Goal: Information Seeking & Learning: Learn about a topic

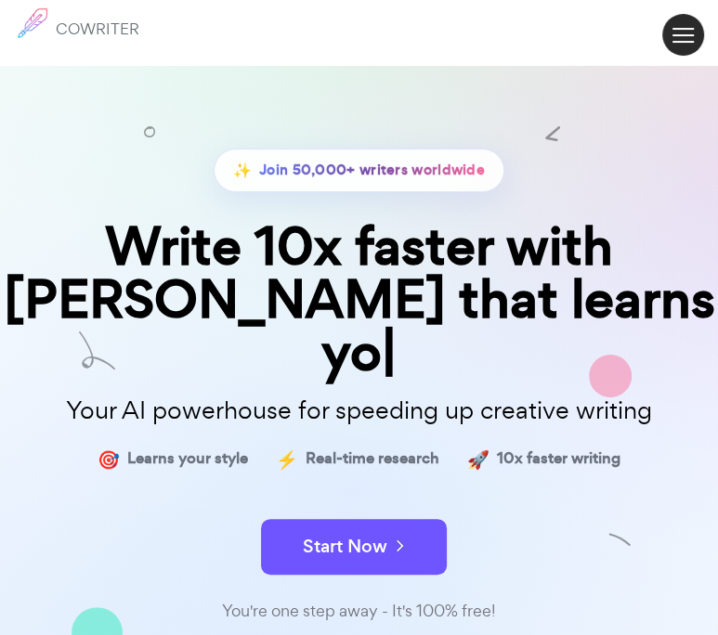
click at [683, 32] on button at bounding box center [683, 35] width 42 height 42
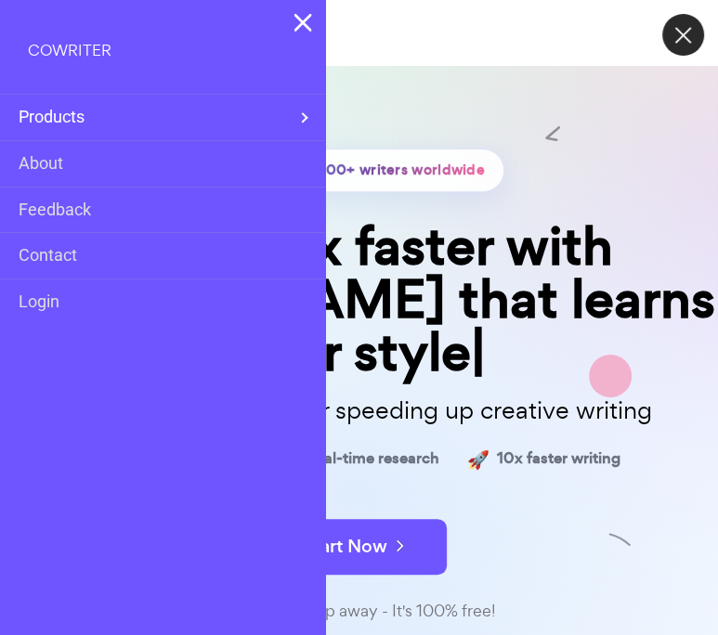
click at [305, 112] on span at bounding box center [302, 117] width 7 height 27
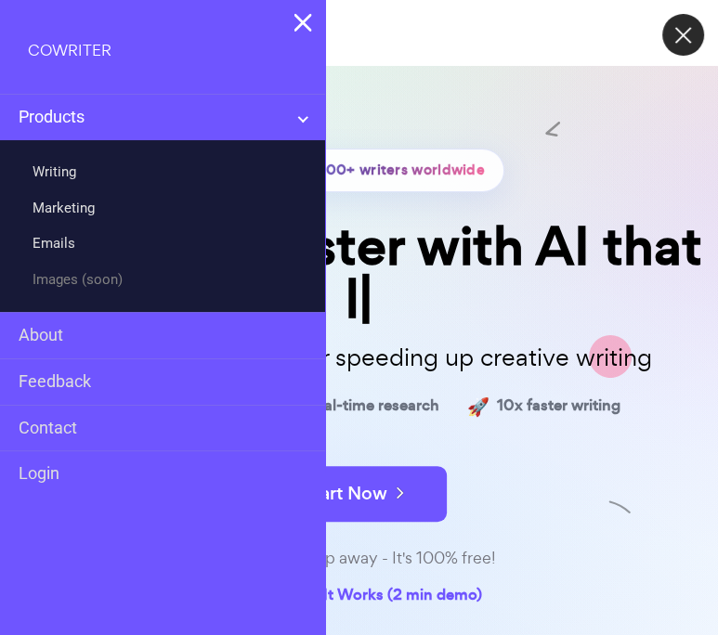
click at [383, 109] on div "✨ Join 50,000+ writers worldwide Write 10x faster with AI that l Your AI powerh…" at bounding box center [359, 333] width 718 height 555
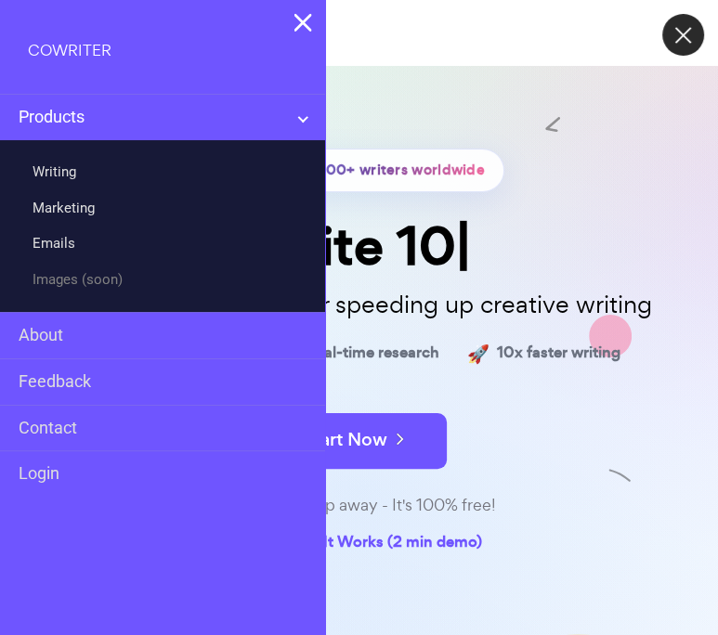
click at [295, 21] on img at bounding box center [303, 22] width 18 height 19
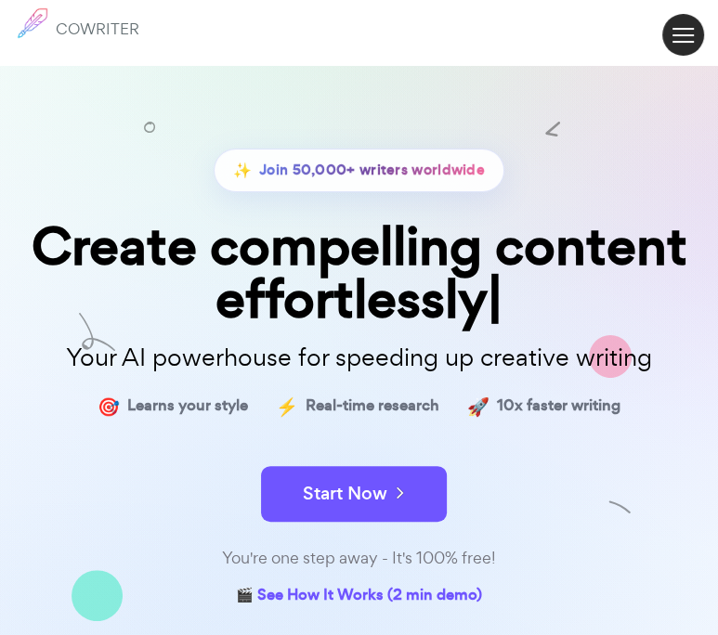
click at [687, 124] on div "✨ Join 50,000+ writers worldwide Create compelling content effortlessly Your AI…" at bounding box center [359, 333] width 718 height 555
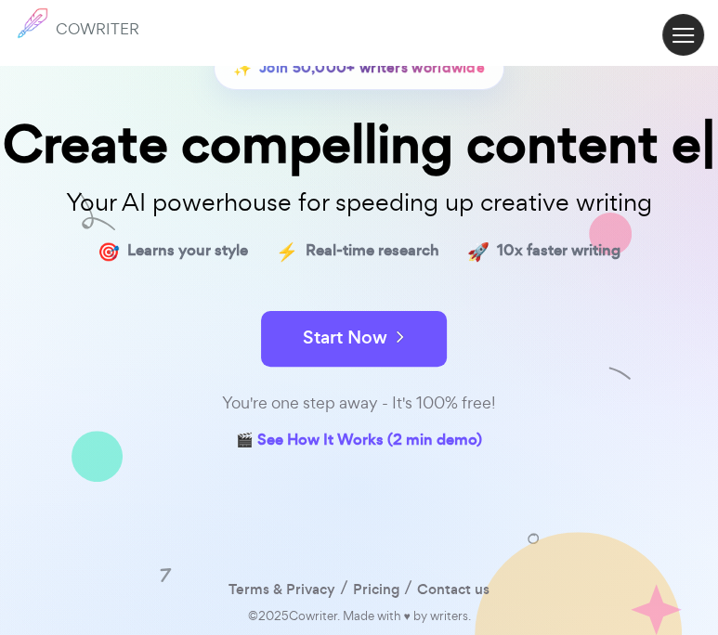
scroll to position [100, 0]
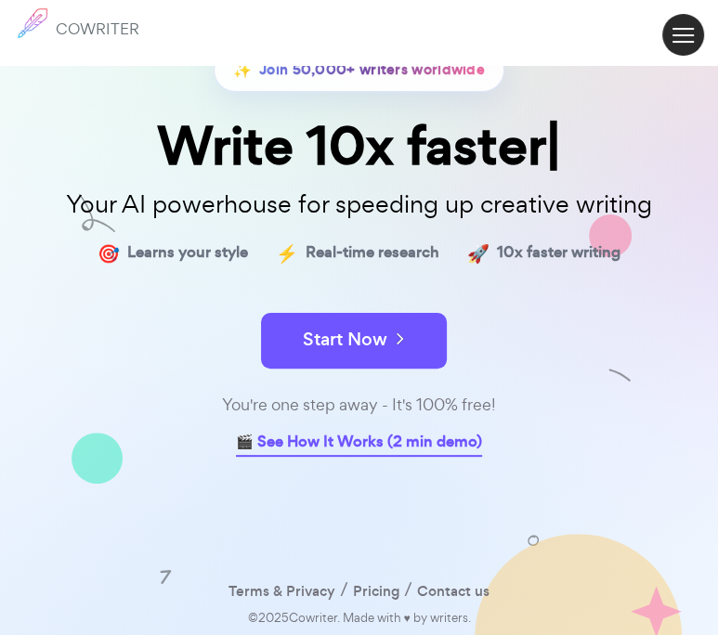
click at [363, 434] on link "🎬 See How It Works (2 min demo)" at bounding box center [359, 443] width 246 height 29
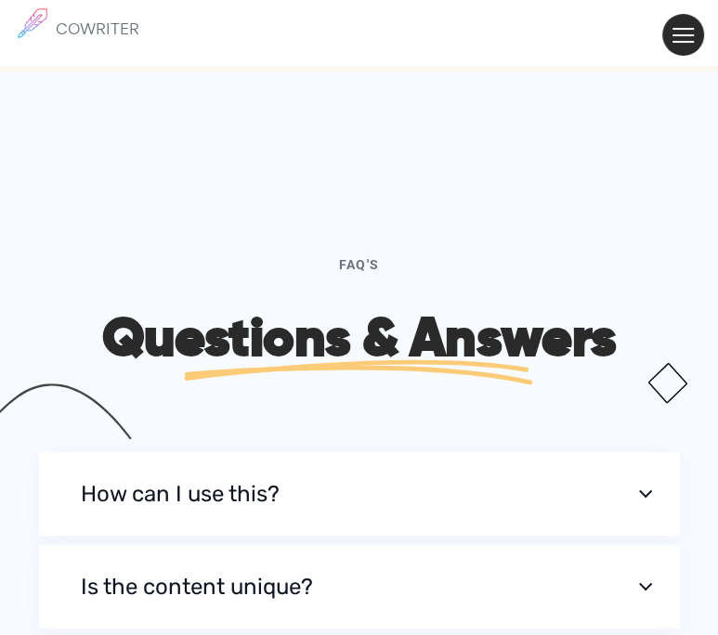
scroll to position [7092, 0]
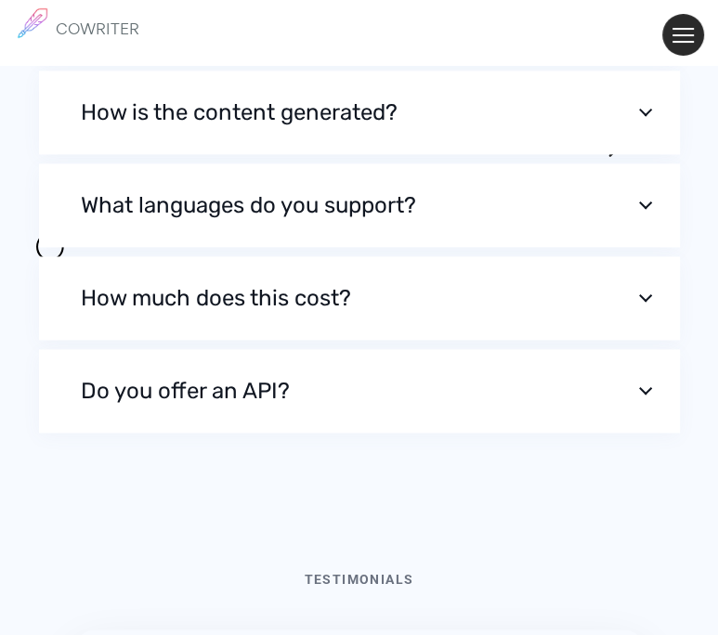
click at [644, 247] on button "What languages do you support?" at bounding box center [359, 205] width 641 height 84
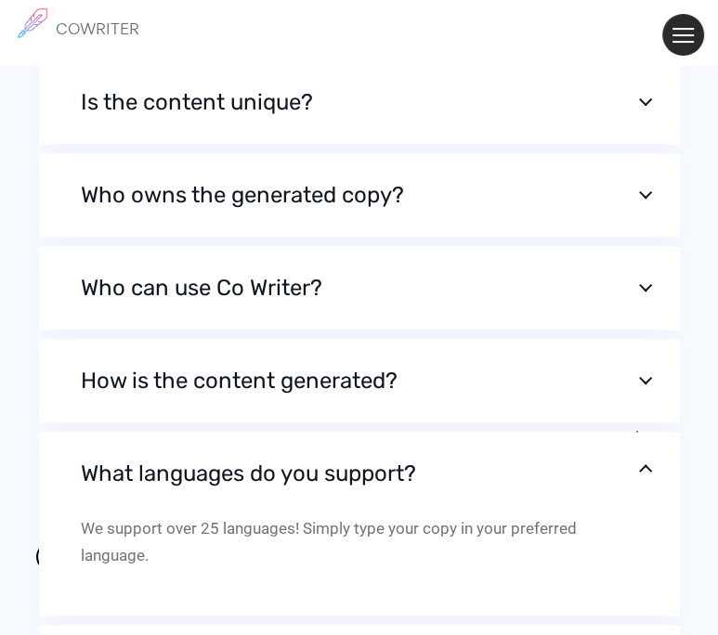
scroll to position [8041, 0]
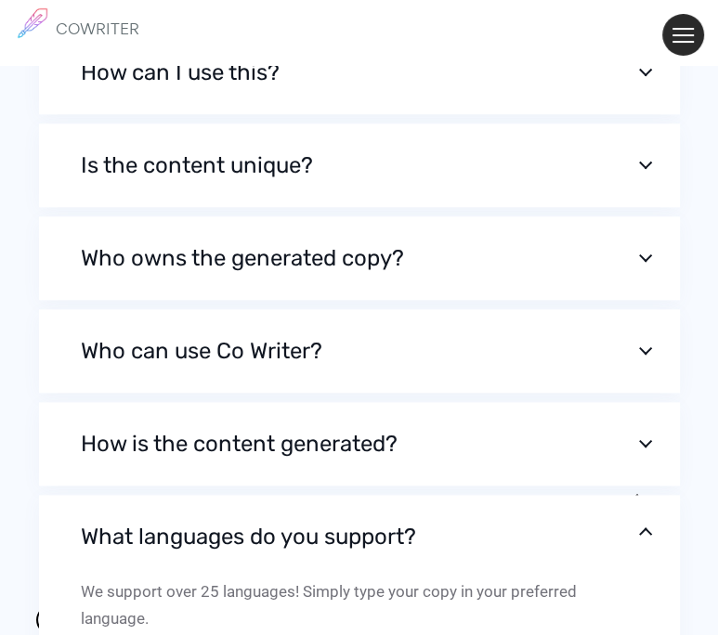
click at [657, 207] on button "Is the content unique?" at bounding box center [359, 165] width 641 height 84
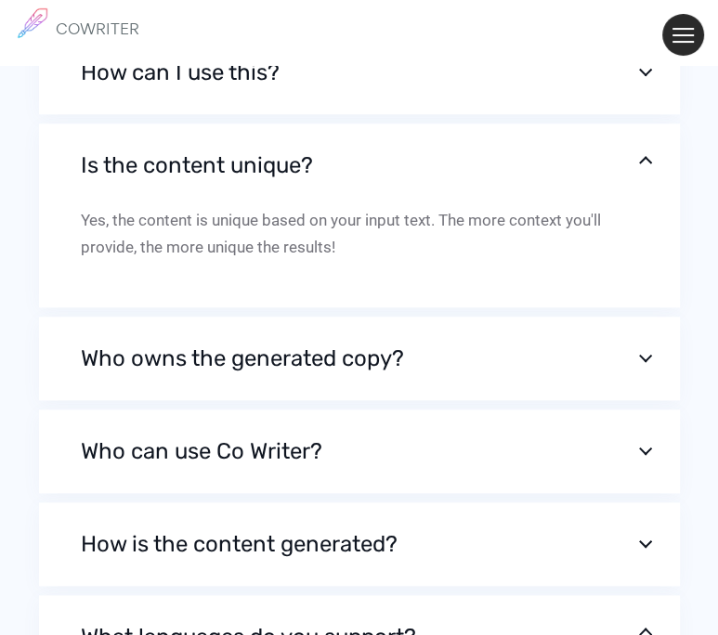
scroll to position [8053, 0]
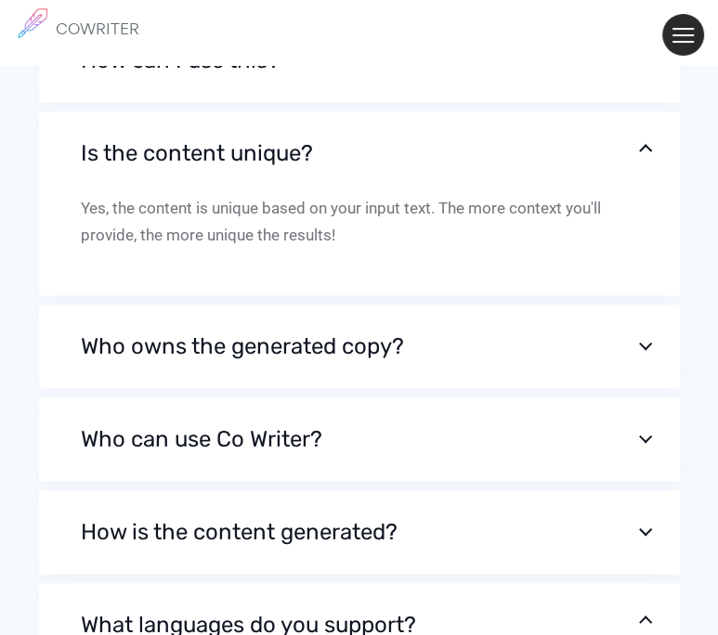
click at [657, 195] on button "Is the content unique?" at bounding box center [359, 153] width 641 height 84
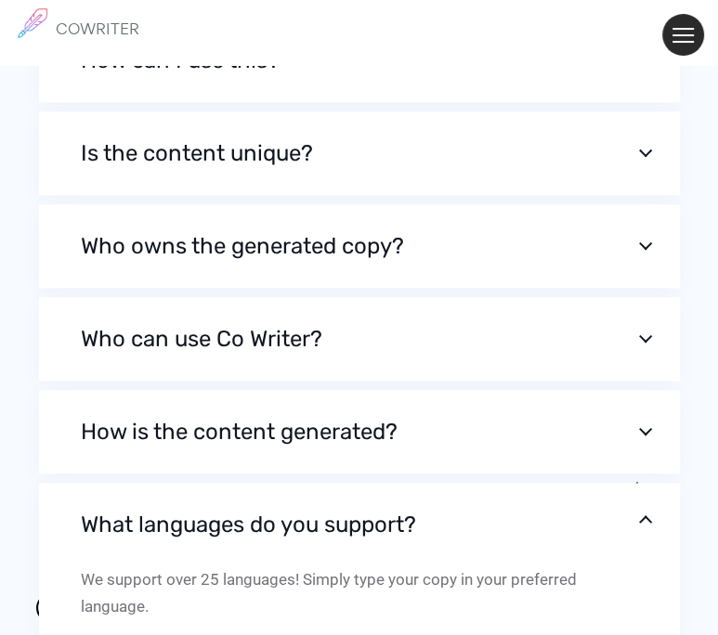
scroll to position [8041, 0]
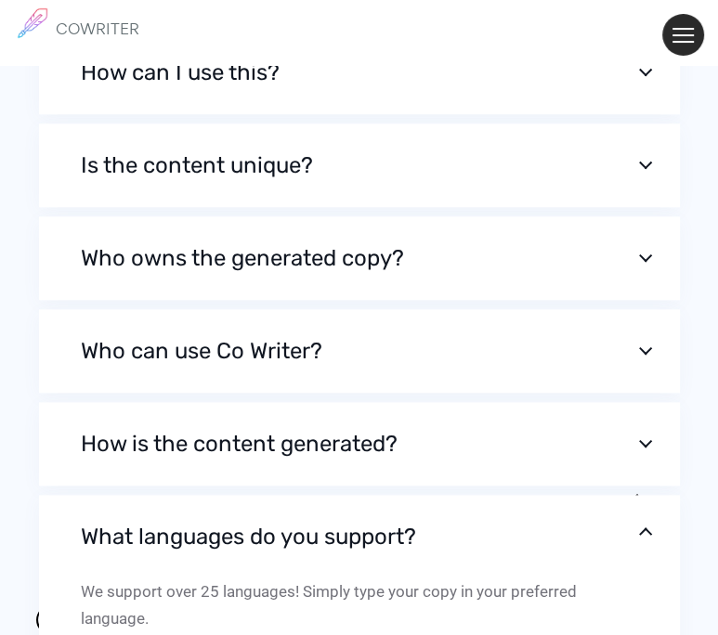
click at [655, 123] on div "How can I use this? Simply write what you were going to say, and watch the magi…" at bounding box center [359, 77] width 669 height 93
click at [654, 114] on button "How can I use this?" at bounding box center [359, 73] width 641 height 84
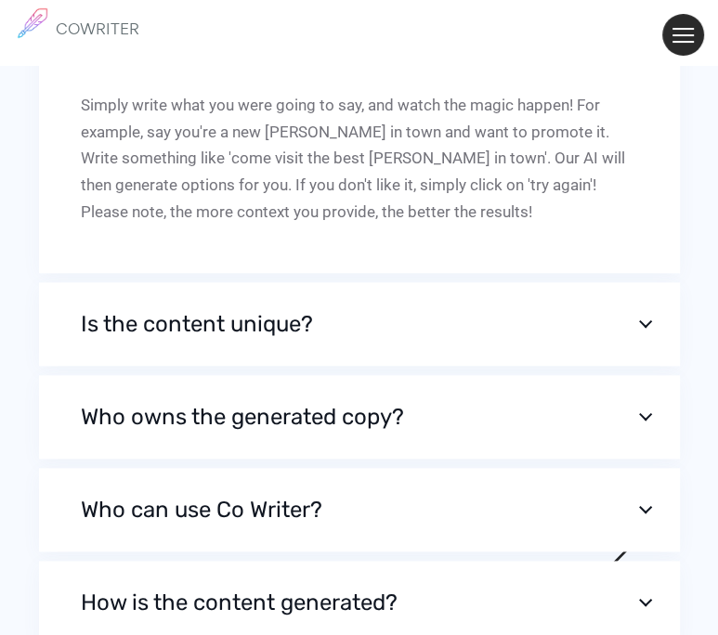
click at [654, 92] on button "How can I use this?" at bounding box center [359, 50] width 641 height 84
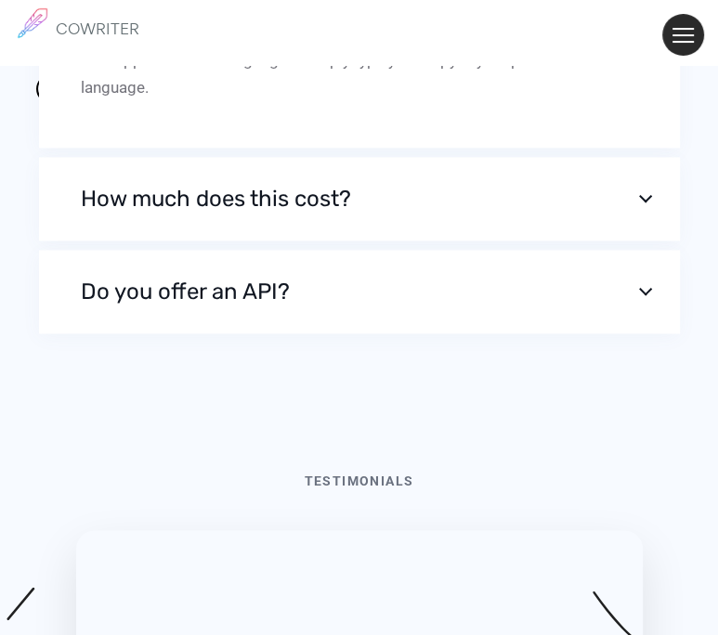
scroll to position [8598, 0]
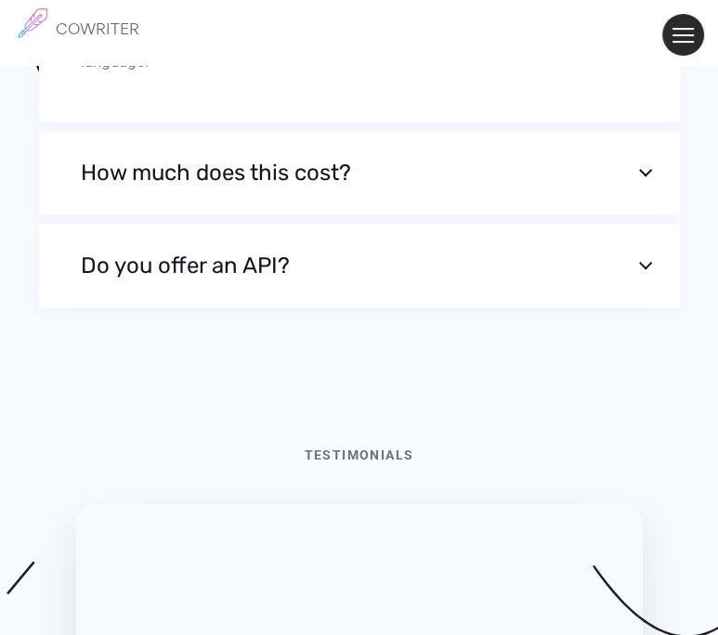
click at [640, 307] on button "Do you offer an API?" at bounding box center [359, 266] width 641 height 84
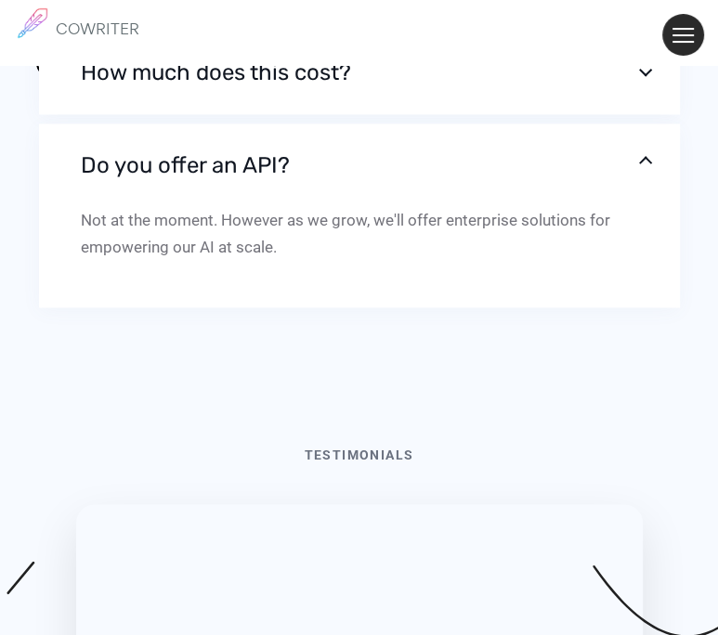
click at [643, 207] on button "Do you offer an API?" at bounding box center [359, 165] width 641 height 84
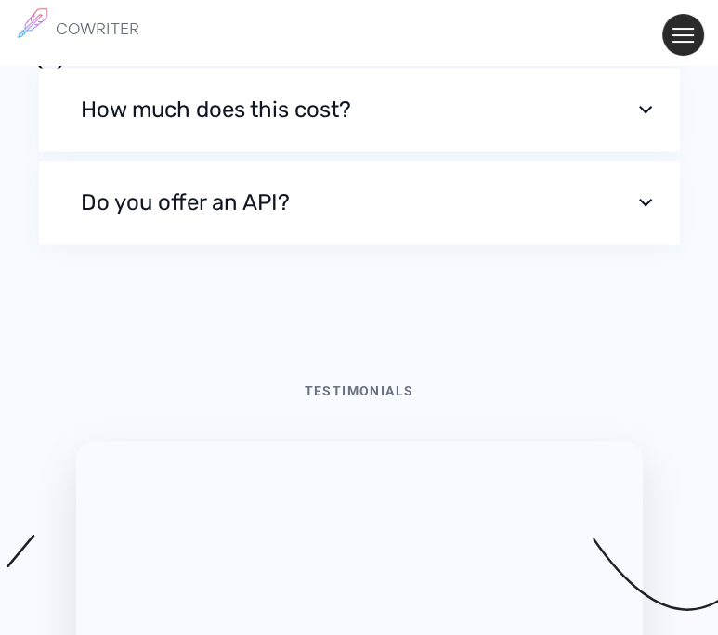
click at [649, 244] on button "Do you offer an API?" at bounding box center [359, 203] width 641 height 84
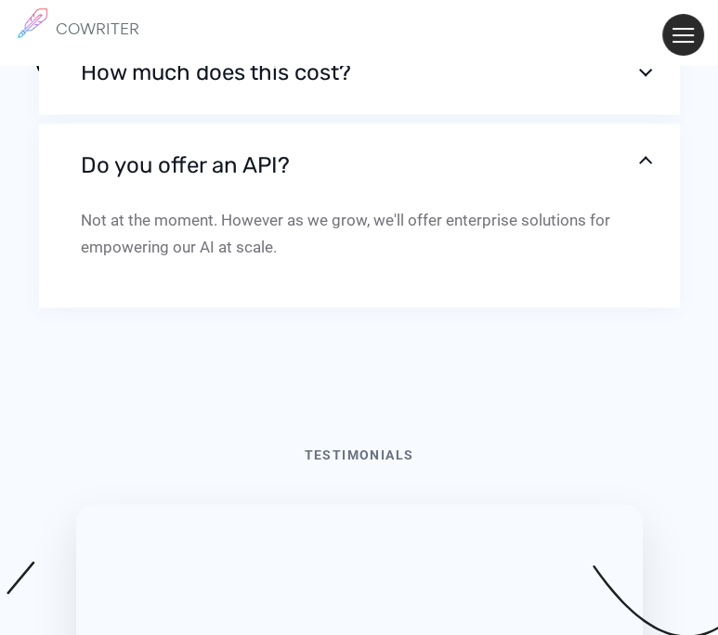
click at [646, 114] on button "How much does this cost?" at bounding box center [359, 73] width 641 height 84
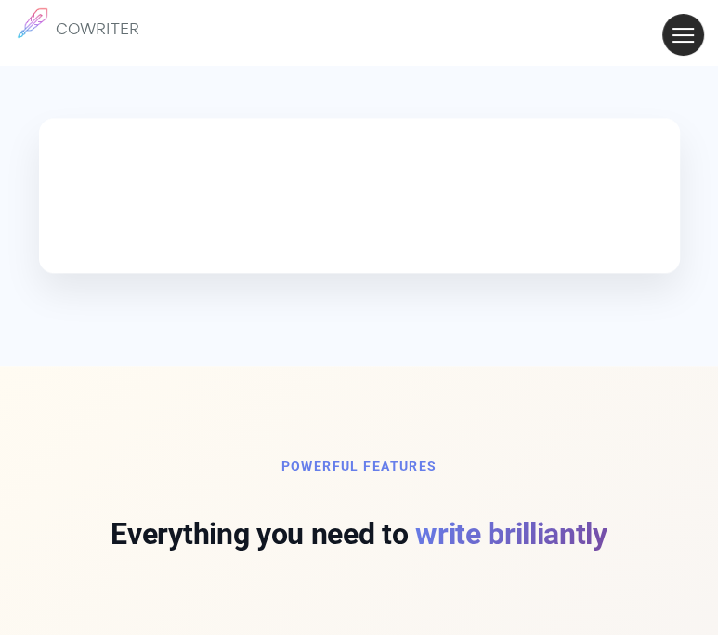
scroll to position [519, 0]
